Goal: Task Accomplishment & Management: Complete application form

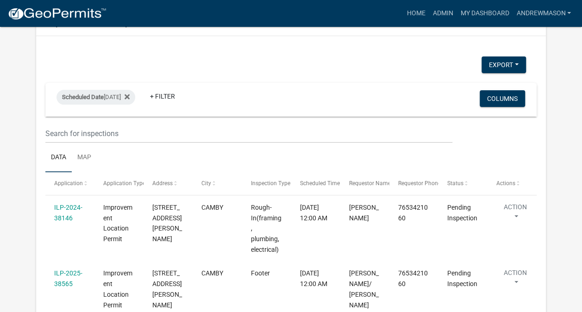
scroll to position [101, 0]
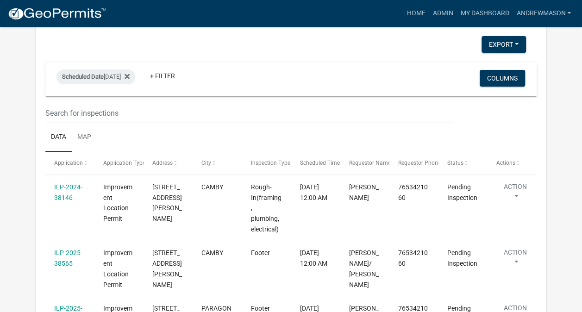
select select "3: 100"
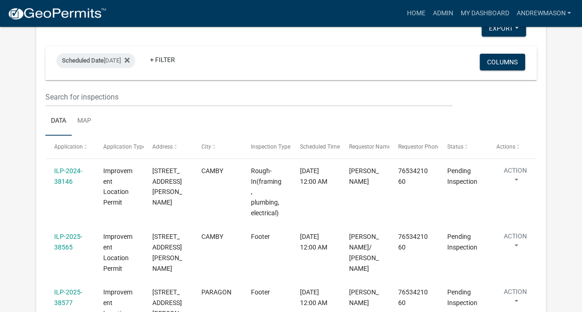
click at [69, 233] on link "ILP-2025-38565" at bounding box center [68, 242] width 28 height 18
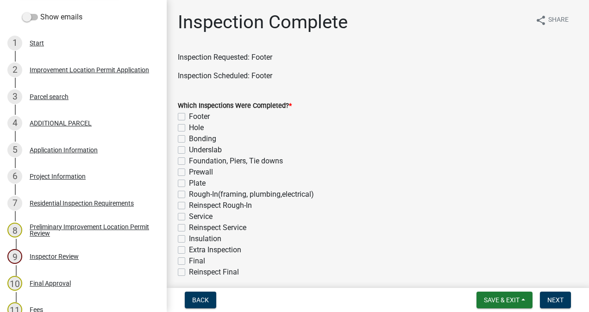
scroll to position [161, 0]
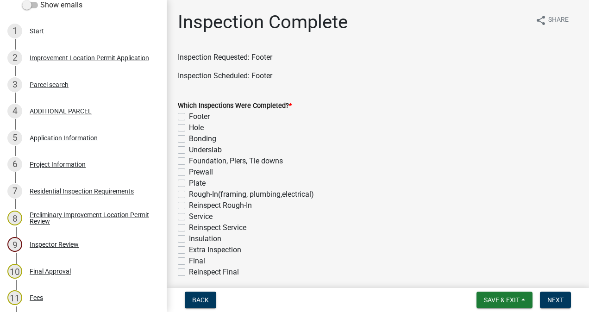
click at [62, 167] on div "Project Information" at bounding box center [58, 164] width 56 height 6
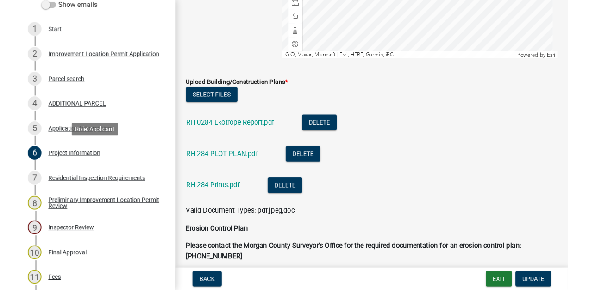
scroll to position [2175, 0]
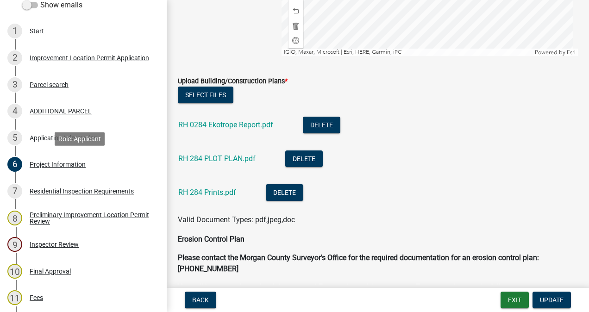
click at [216, 189] on link "RH 284 Prints.pdf" at bounding box center [207, 192] width 58 height 9
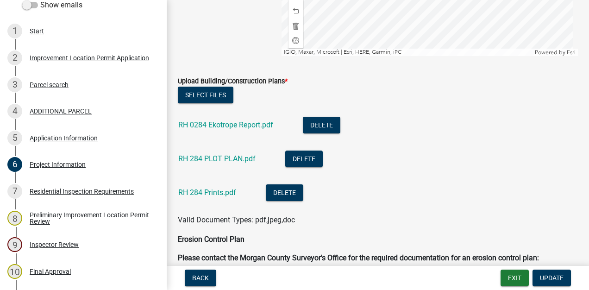
scroll to position [455, 0]
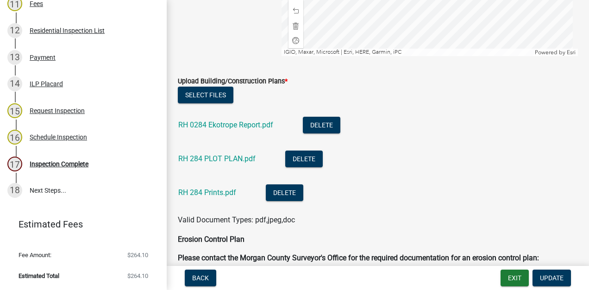
click at [77, 168] on div "17 Inspection Complete" at bounding box center [79, 163] width 144 height 15
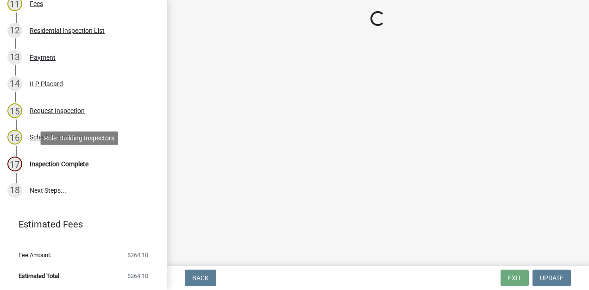
scroll to position [0, 0]
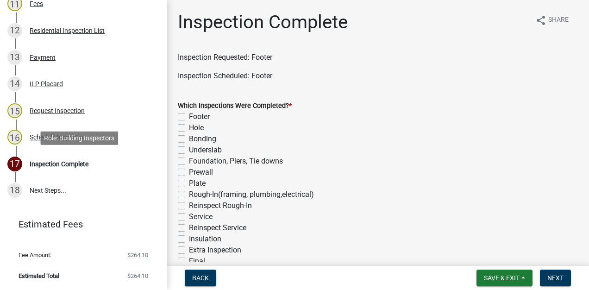
click at [189, 118] on label "Footer" at bounding box center [199, 116] width 21 height 11
click at [189, 117] on input "Footer" at bounding box center [192, 114] width 6 height 6
checkbox input "true"
checkbox input "false"
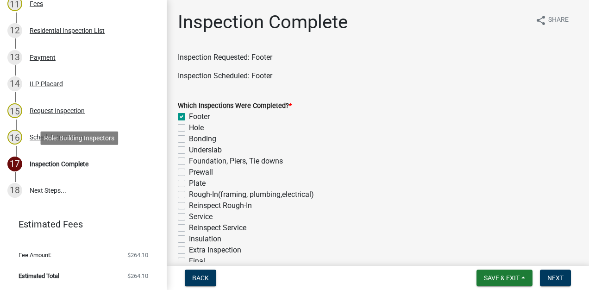
checkbox input "false"
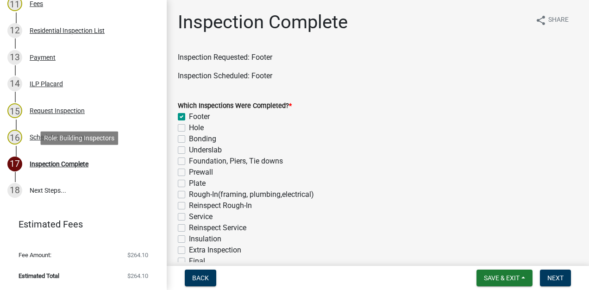
checkbox input "false"
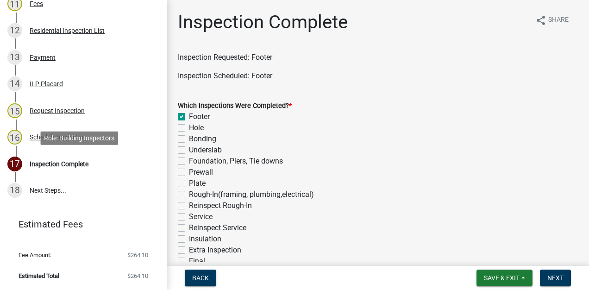
checkbox input "false"
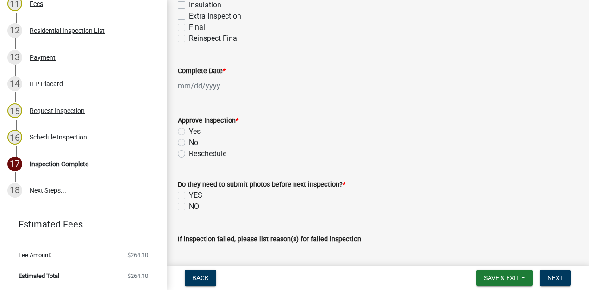
scroll to position [234, 0]
click at [210, 87] on div at bounding box center [220, 85] width 85 height 19
select select "9"
select select "2025"
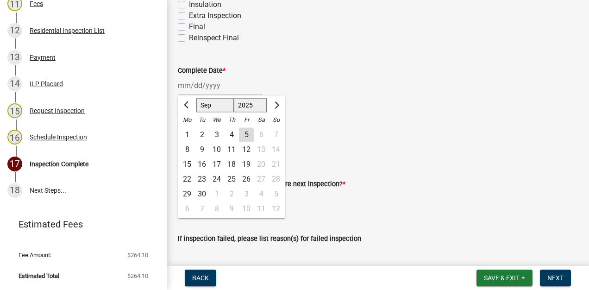
click at [246, 135] on div "5" at bounding box center [246, 134] width 15 height 15
type input "[DATE]"
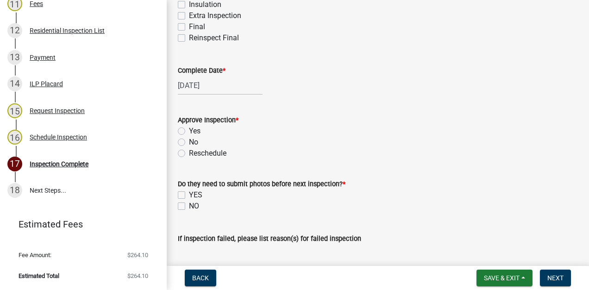
click at [189, 132] on label "Yes" at bounding box center [195, 130] width 12 height 11
click at [189, 131] on input "Yes" at bounding box center [192, 128] width 6 height 6
radio input "true"
click at [189, 206] on label "NO" at bounding box center [194, 205] width 10 height 11
click at [189, 206] on input "NO" at bounding box center [192, 203] width 6 height 6
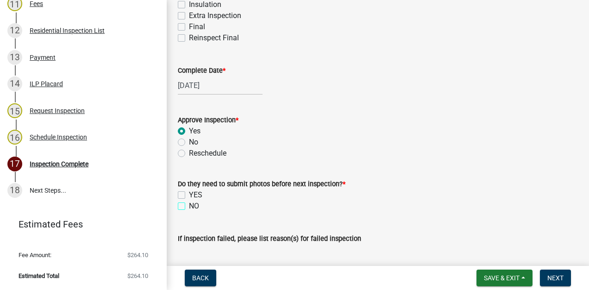
checkbox input "true"
checkbox input "false"
checkbox input "true"
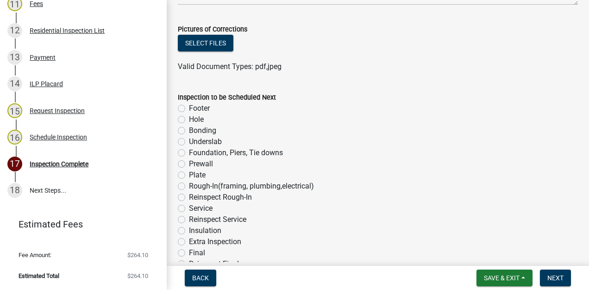
scroll to position [560, 0]
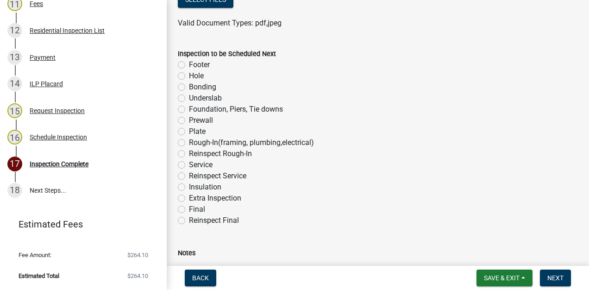
click at [189, 98] on label "Underslab" at bounding box center [205, 98] width 33 height 11
click at [189, 98] on input "Underslab" at bounding box center [192, 96] width 6 height 6
radio input "true"
click at [551, 275] on span "Next" at bounding box center [555, 277] width 16 height 7
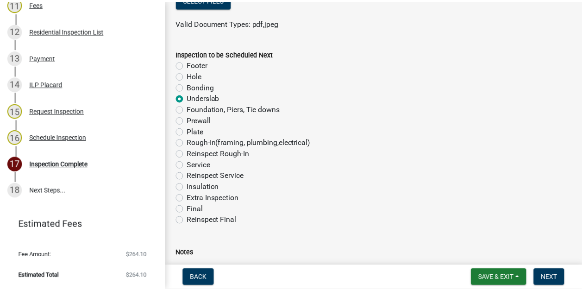
scroll to position [0, 0]
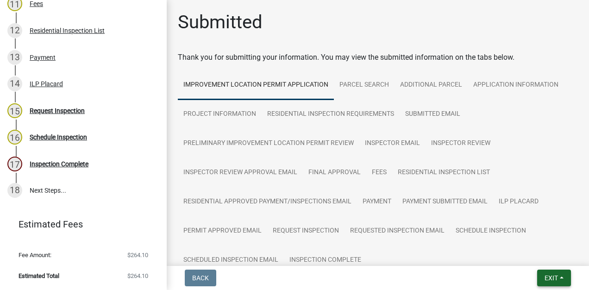
click at [549, 285] on button "Exit" at bounding box center [554, 277] width 34 height 17
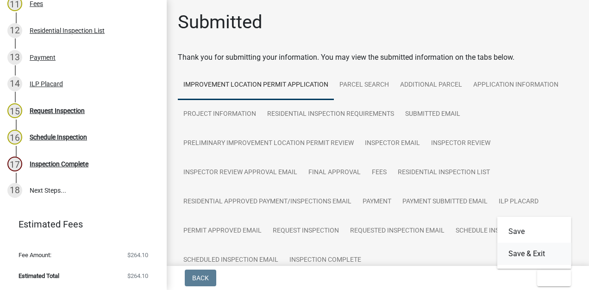
click at [532, 255] on button "Save & Exit" at bounding box center [534, 254] width 74 height 22
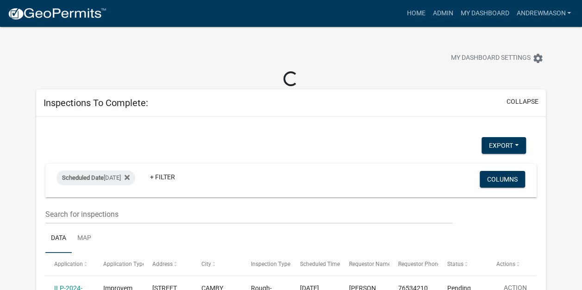
select select "3: 100"
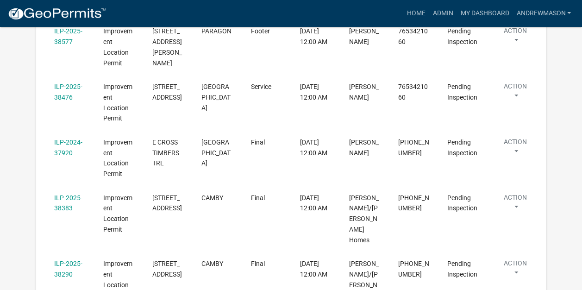
scroll to position [307, 0]
click at [69, 193] on link "ILP-2025-38383" at bounding box center [68, 202] width 28 height 18
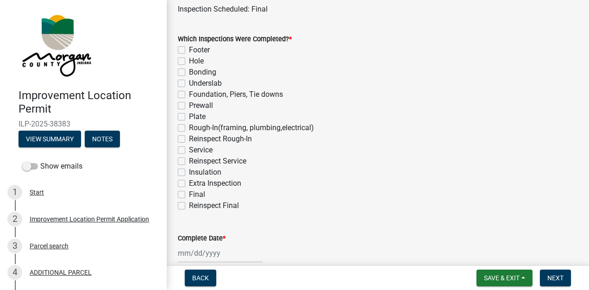
scroll to position [91, 0]
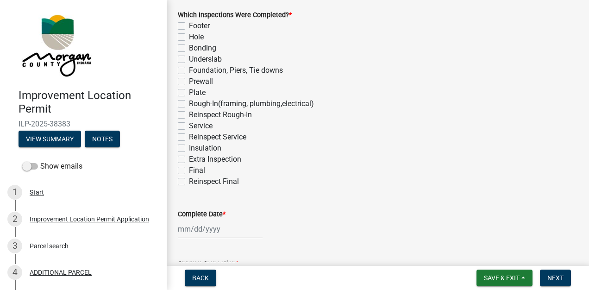
click at [189, 170] on label "Final" at bounding box center [197, 170] width 16 height 11
click at [189, 170] on input "Final" at bounding box center [192, 168] width 6 height 6
checkbox input "true"
checkbox input "false"
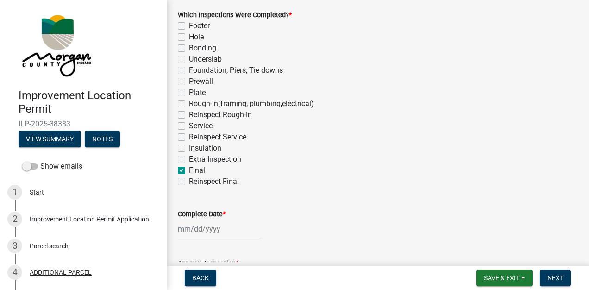
checkbox input "false"
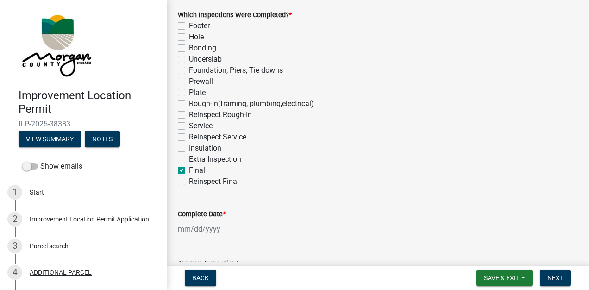
checkbox input "false"
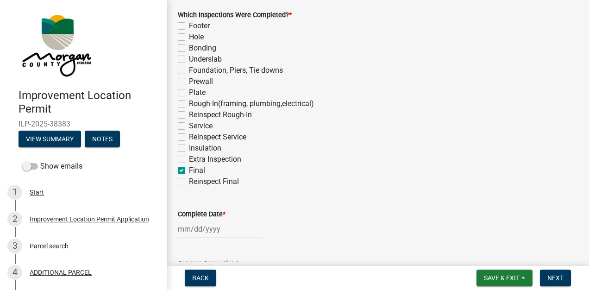
checkbox input "false"
checkbox input "true"
checkbox input "false"
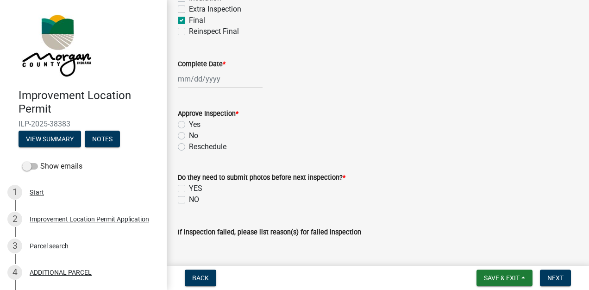
scroll to position [243, 0]
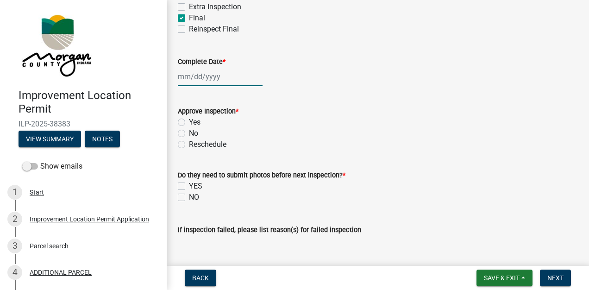
click at [211, 80] on div at bounding box center [220, 76] width 85 height 19
select select "9"
select select "2025"
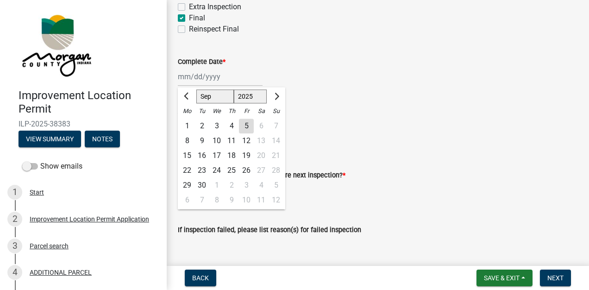
click at [246, 125] on div "5" at bounding box center [246, 126] width 15 height 15
type input "[DATE]"
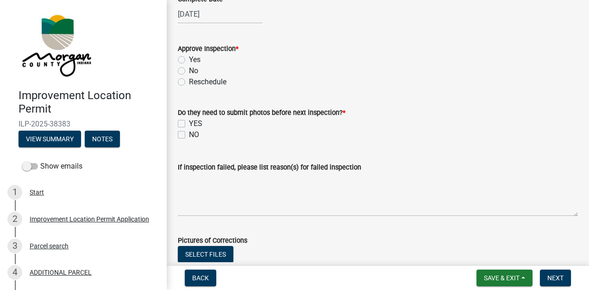
scroll to position [312, 0]
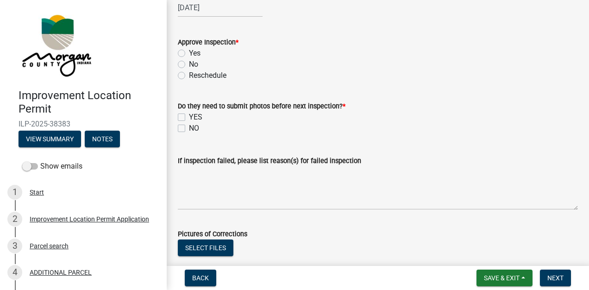
click at [189, 55] on label "Yes" at bounding box center [195, 53] width 12 height 11
click at [189, 54] on input "Yes" at bounding box center [192, 51] width 6 height 6
radio input "true"
click at [189, 128] on label "NO" at bounding box center [194, 128] width 10 height 11
click at [189, 128] on input "NO" at bounding box center [192, 126] width 6 height 6
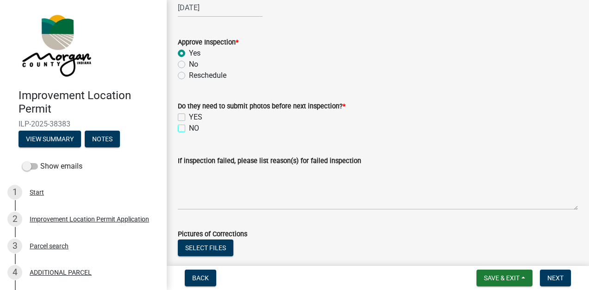
checkbox input "true"
checkbox input "false"
checkbox input "true"
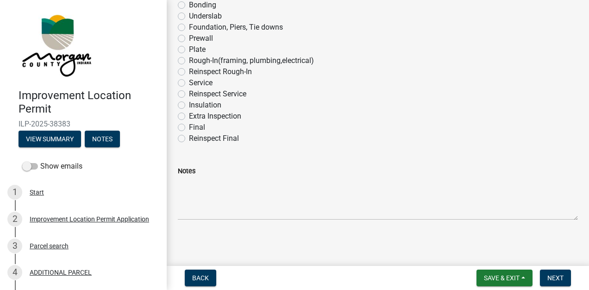
scroll to position [643, 0]
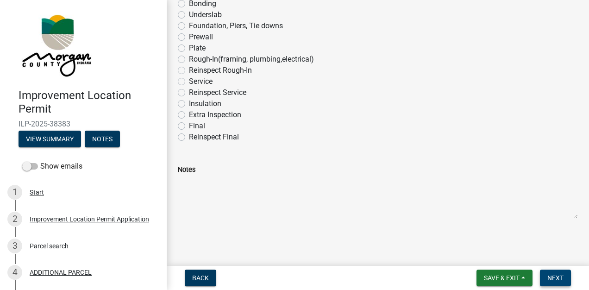
click at [555, 279] on span "Next" at bounding box center [555, 277] width 16 height 7
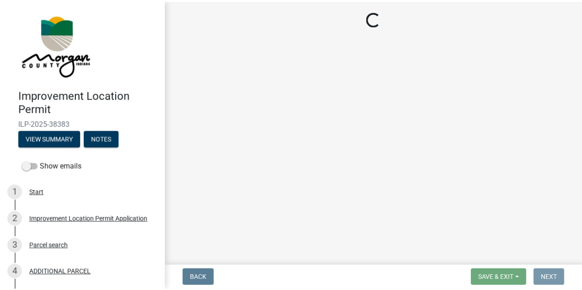
scroll to position [0, 0]
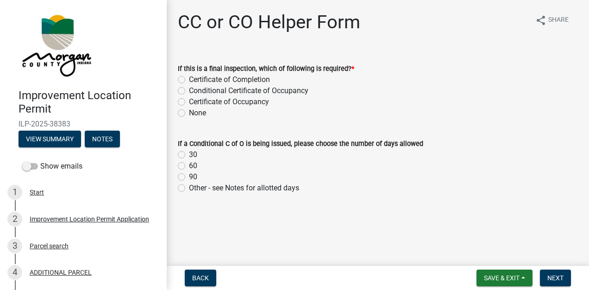
click at [189, 102] on label "Certificate of Occupancy" at bounding box center [229, 101] width 80 height 11
click at [189, 102] on input "Certificate of Occupancy" at bounding box center [192, 99] width 6 height 6
radio input "true"
click at [550, 278] on span "Next" at bounding box center [555, 277] width 16 height 7
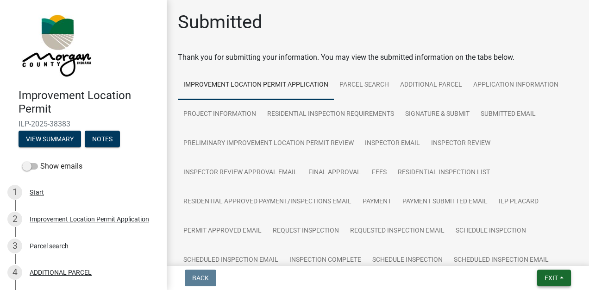
click at [543, 276] on button "Exit" at bounding box center [554, 277] width 34 height 17
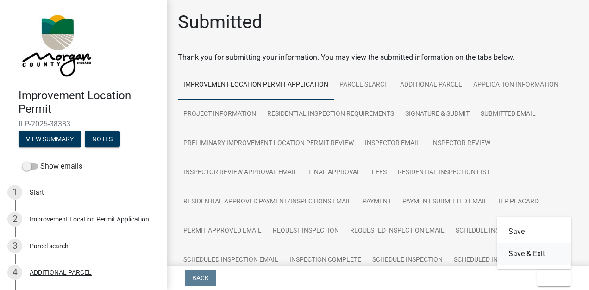
click at [537, 250] on button "Save & Exit" at bounding box center [534, 254] width 74 height 22
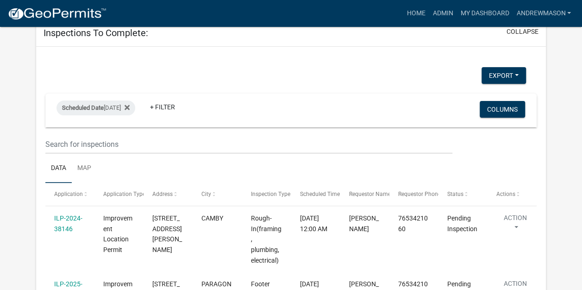
scroll to position [72, 0]
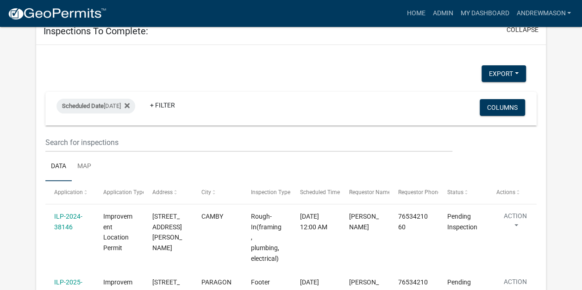
select select "3: 100"
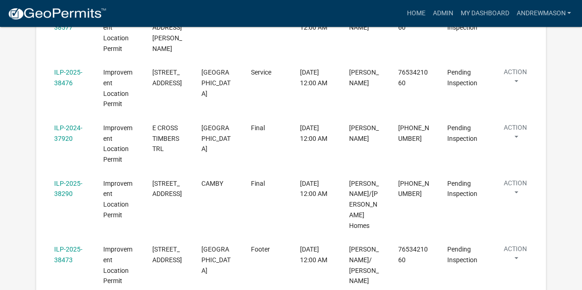
scroll to position [319, 0]
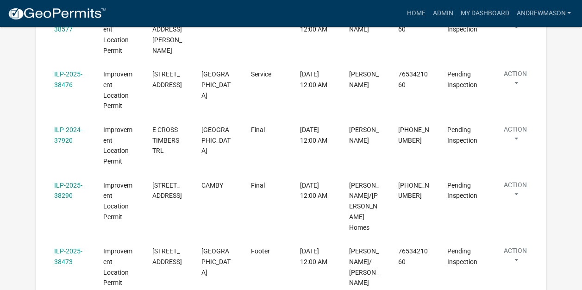
click at [69, 181] on link "ILP-2025-38290" at bounding box center [68, 190] width 28 height 18
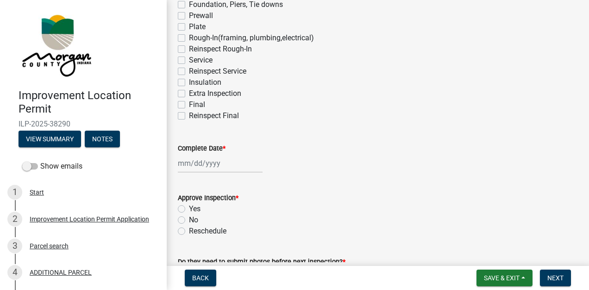
scroll to position [158, 0]
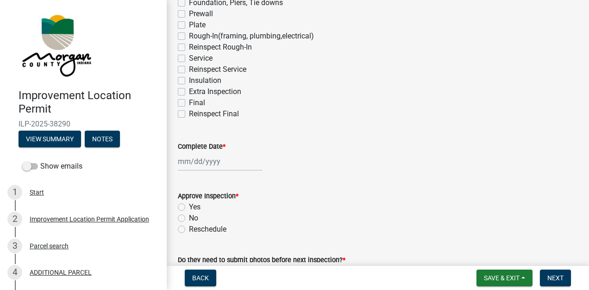
click at [189, 104] on label "Final" at bounding box center [197, 102] width 16 height 11
click at [189, 103] on input "Final" at bounding box center [192, 100] width 6 height 6
checkbox input "true"
checkbox input "false"
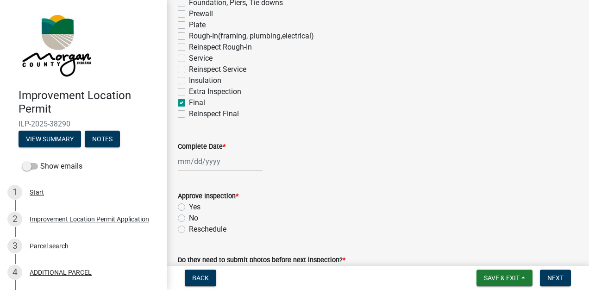
checkbox input "false"
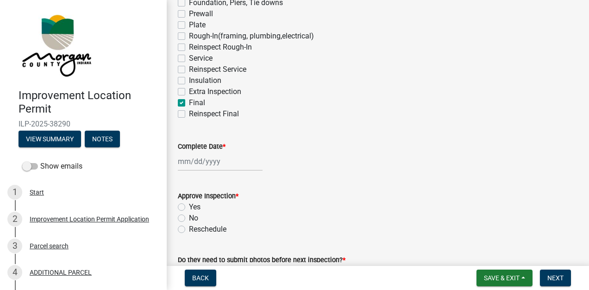
checkbox input "false"
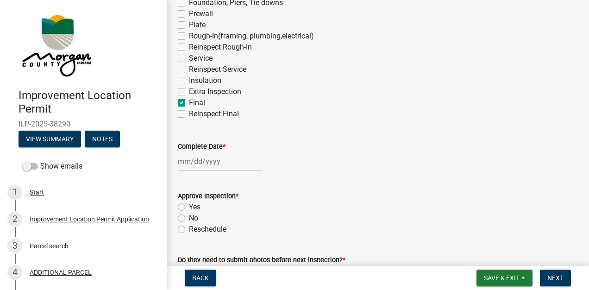
checkbox input "false"
checkbox input "true"
checkbox input "false"
click at [206, 159] on div at bounding box center [220, 161] width 85 height 19
select select "9"
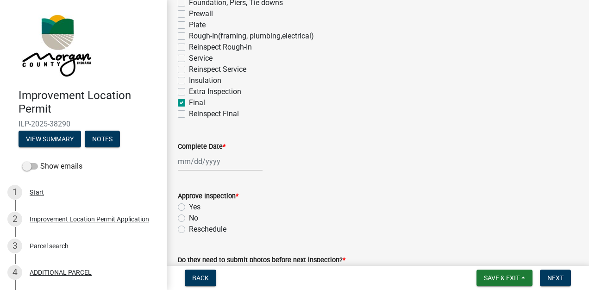
select select "2025"
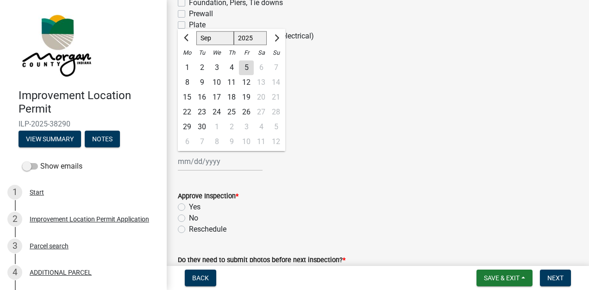
click at [246, 67] on div "5" at bounding box center [246, 67] width 15 height 15
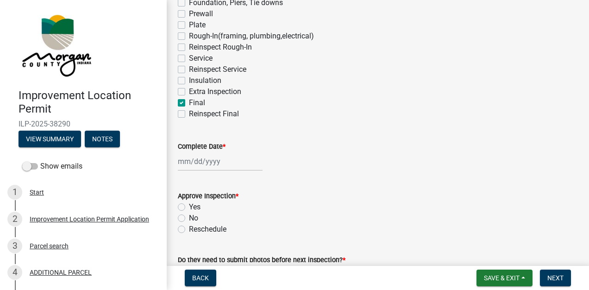
type input "[DATE]"
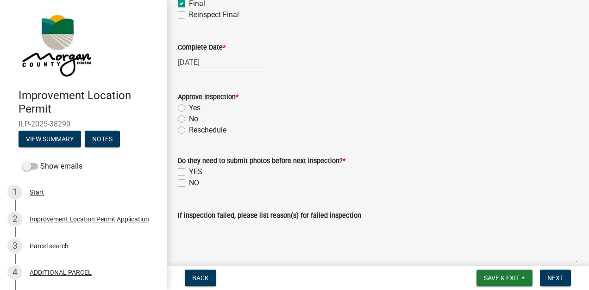
scroll to position [268, 0]
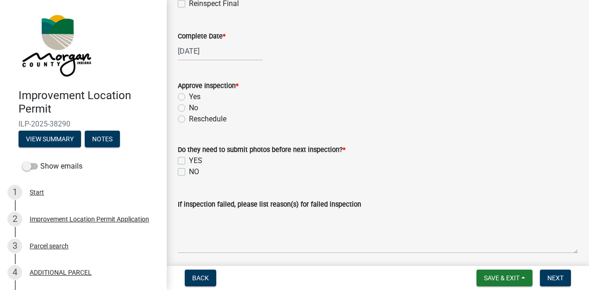
click at [189, 98] on label "Yes" at bounding box center [195, 96] width 12 height 11
click at [189, 97] on input "Yes" at bounding box center [192, 94] width 6 height 6
radio input "true"
click at [189, 173] on label "NO" at bounding box center [194, 171] width 10 height 11
click at [189, 172] on input "NO" at bounding box center [192, 169] width 6 height 6
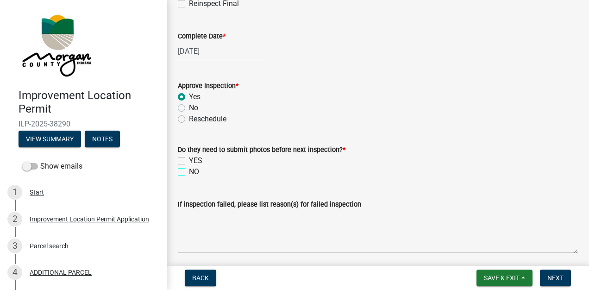
checkbox input "true"
checkbox input "false"
checkbox input "true"
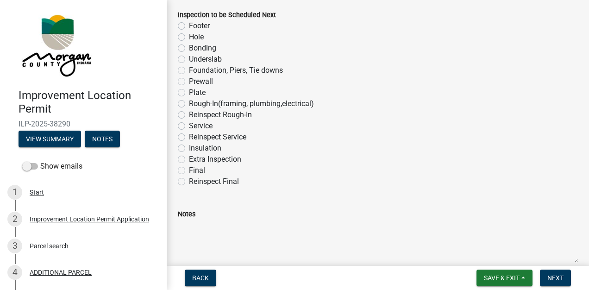
scroll to position [643, 0]
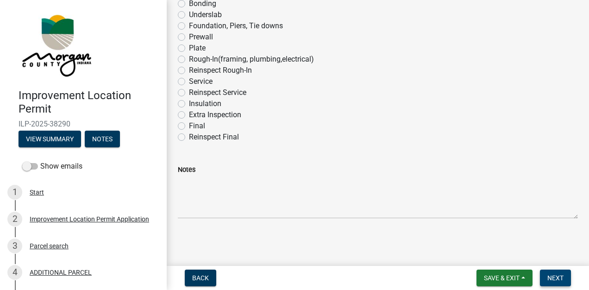
click at [552, 279] on span "Next" at bounding box center [555, 277] width 16 height 7
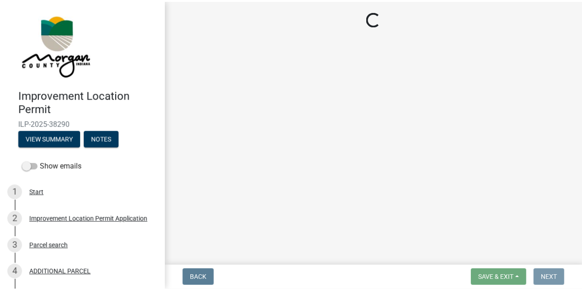
scroll to position [0, 0]
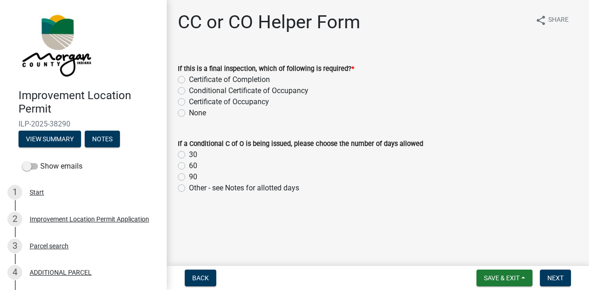
click at [189, 104] on label "Certificate of Occupancy" at bounding box center [229, 101] width 80 height 11
click at [189, 102] on input "Certificate of Occupancy" at bounding box center [192, 99] width 6 height 6
radio input "true"
click at [547, 281] on span "Next" at bounding box center [555, 277] width 16 height 7
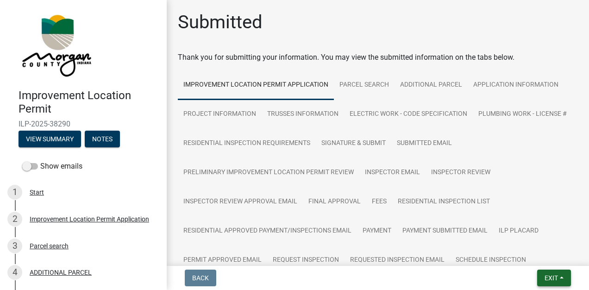
click at [550, 284] on button "Exit" at bounding box center [554, 277] width 34 height 17
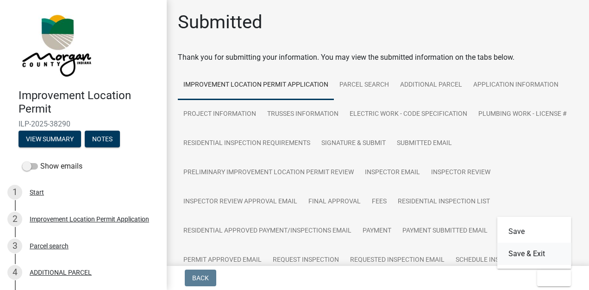
click at [532, 259] on button "Save & Exit" at bounding box center [534, 254] width 74 height 22
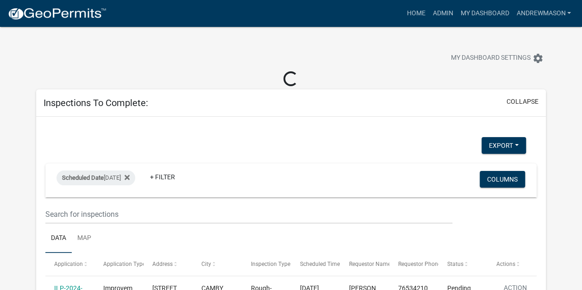
select select "3: 100"
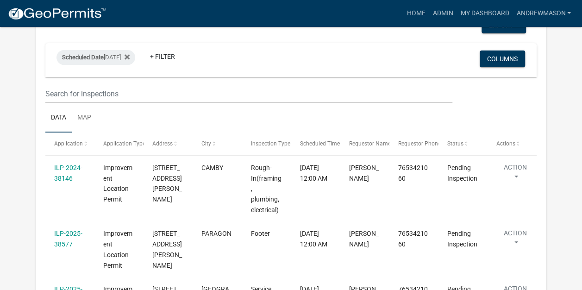
scroll to position [150, 0]
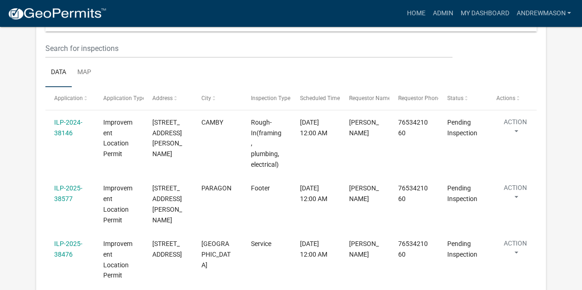
click at [80, 137] on div "ILP-2024-38146" at bounding box center [69, 127] width 31 height 21
click at [67, 124] on link "ILP-2024-38146" at bounding box center [68, 128] width 28 height 18
